Goal: Transaction & Acquisition: Purchase product/service

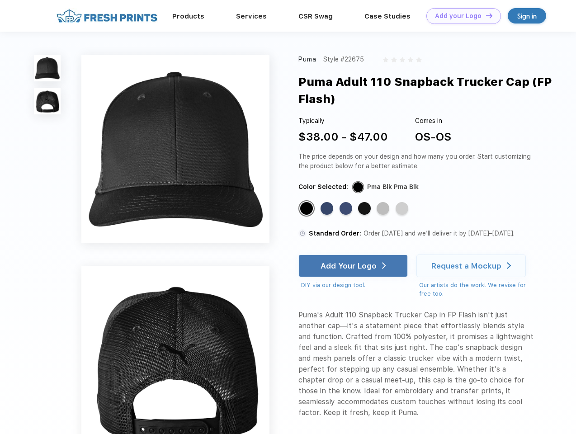
click at [460, 16] on link "Add your Logo Design Tool" at bounding box center [463, 16] width 75 height 16
click at [0, 0] on div "Design Tool" at bounding box center [0, 0] width 0 height 0
click at [485, 15] on link "Add your Logo Design Tool" at bounding box center [463, 16] width 75 height 16
click at [47, 68] on img at bounding box center [47, 68] width 27 height 27
click at [47, 101] on img at bounding box center [47, 101] width 27 height 27
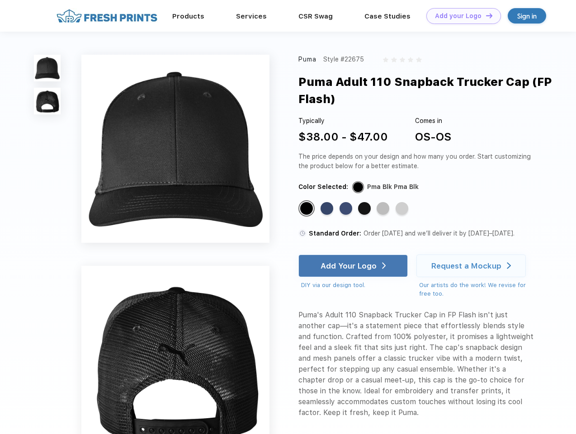
click at [307, 209] on div "Standard Color" at bounding box center [306, 208] width 13 height 13
click at [328, 209] on div "Standard Color" at bounding box center [326, 208] width 13 height 13
click at [347, 209] on div "Standard Color" at bounding box center [345, 208] width 13 height 13
click at [365, 209] on div "Standard Color" at bounding box center [364, 208] width 13 height 13
click at [384, 209] on div "Standard Color" at bounding box center [382, 208] width 13 height 13
